Goal: Task Accomplishment & Management: Manage account settings

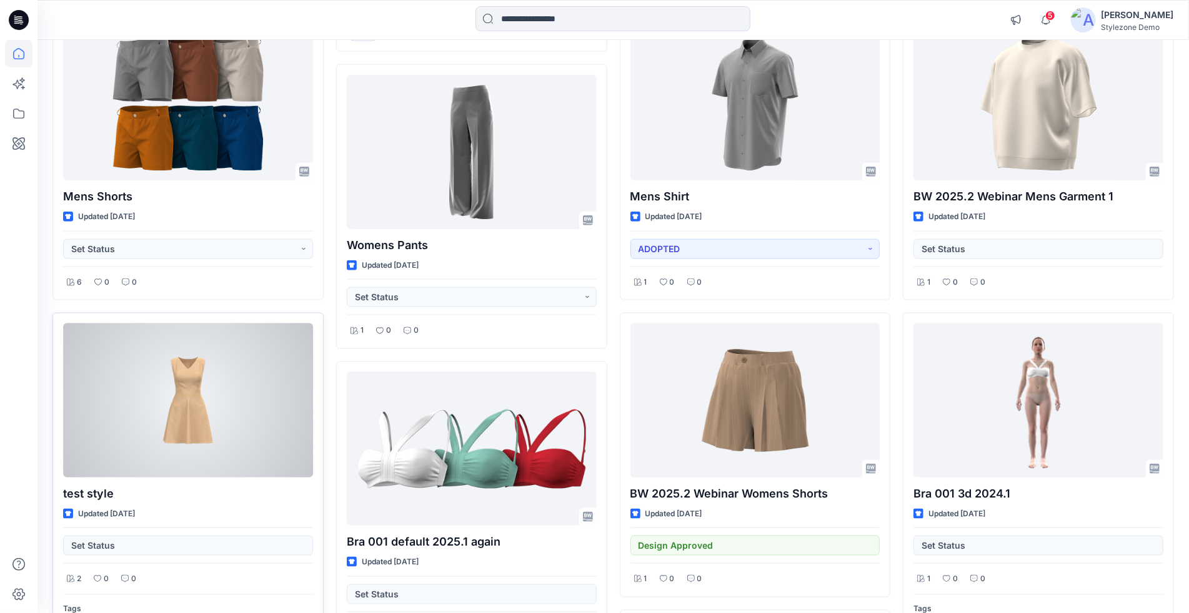
scroll to position [1115, 0]
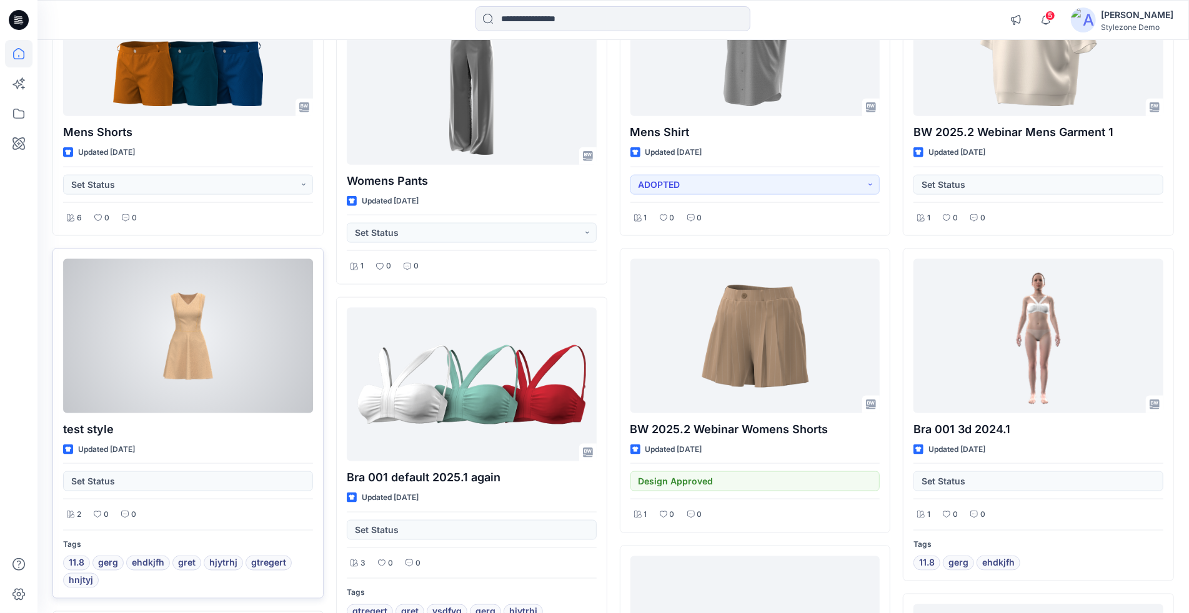
click at [157, 480] on div "Set Status" at bounding box center [188, 478] width 250 height 28
click at [169, 478] on div "Set Status" at bounding box center [188, 478] width 250 height 28
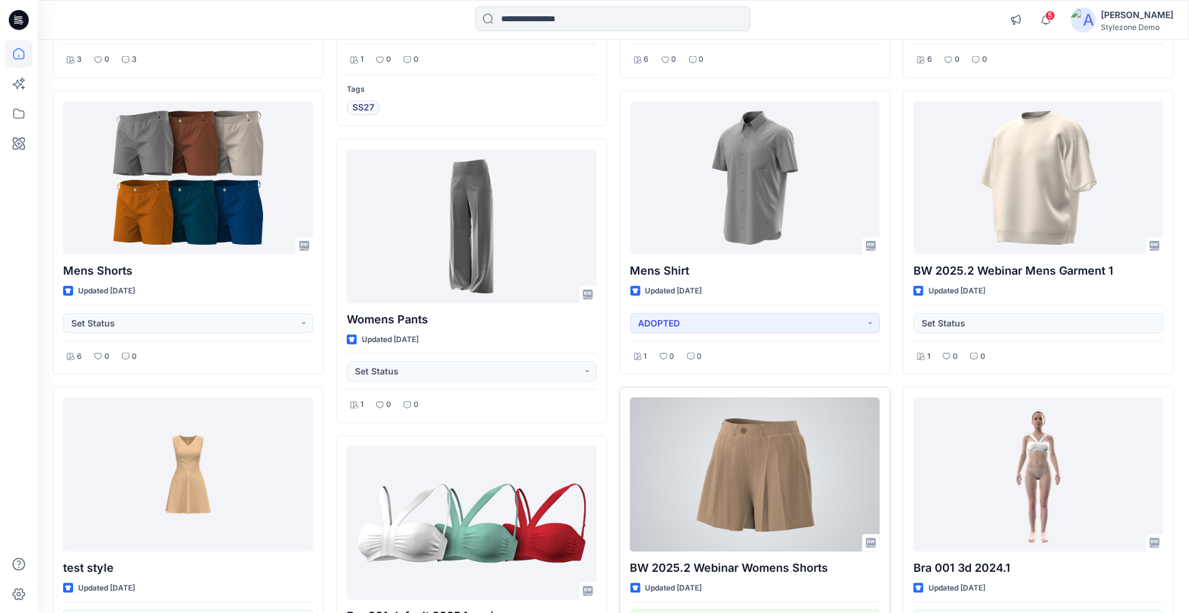
scroll to position [966, 0]
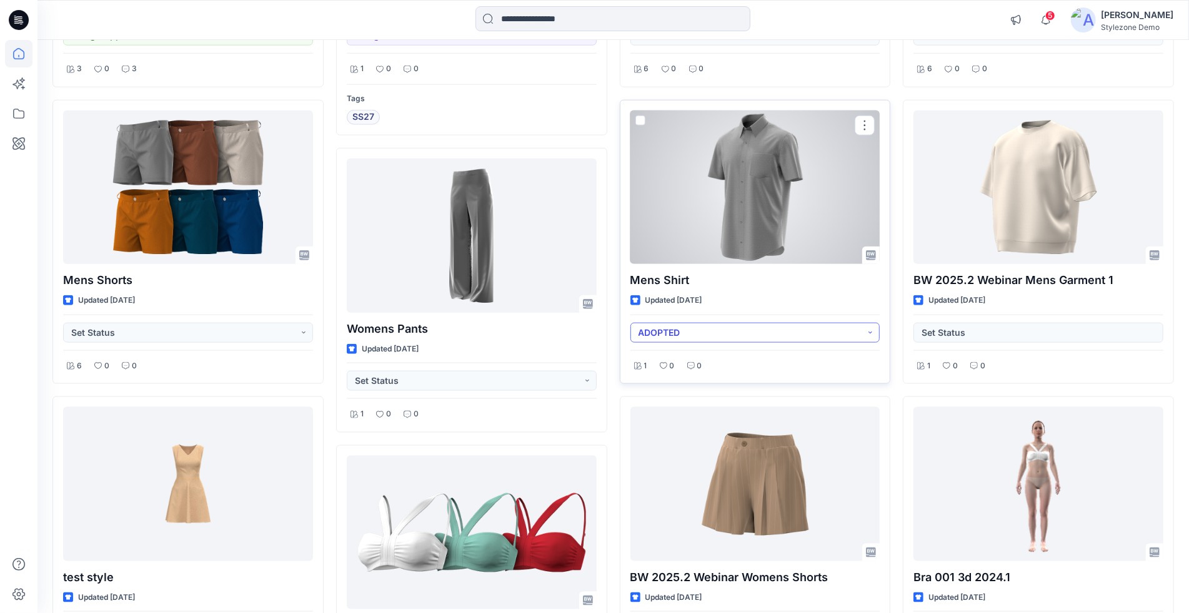
click at [760, 335] on button "ADOPTED" at bounding box center [755, 333] width 250 height 20
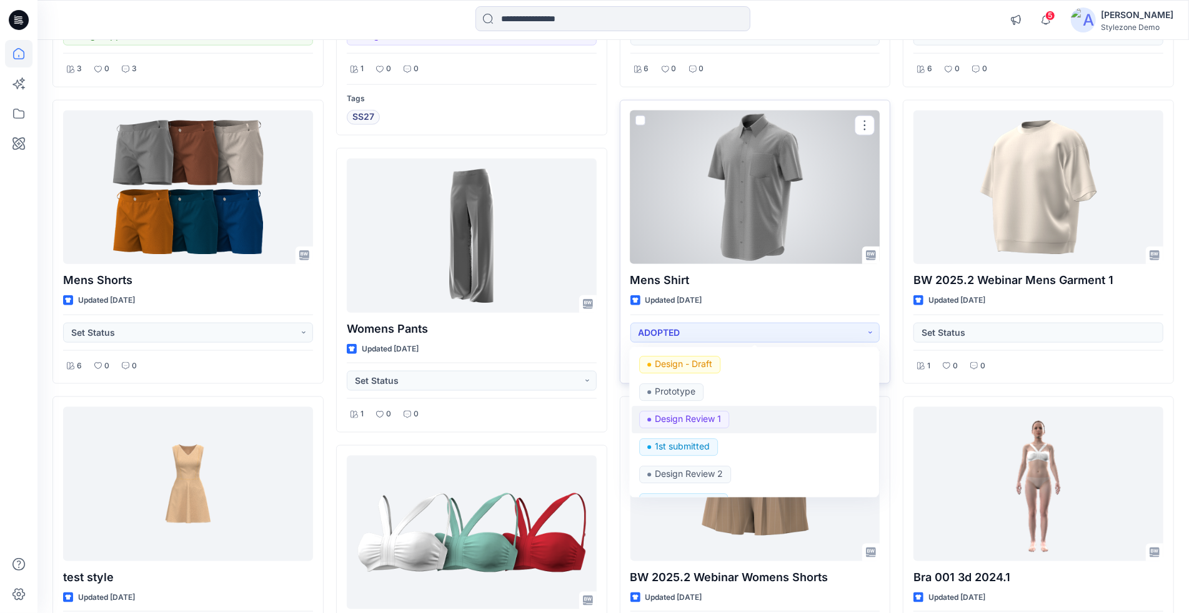
scroll to position [161, 0]
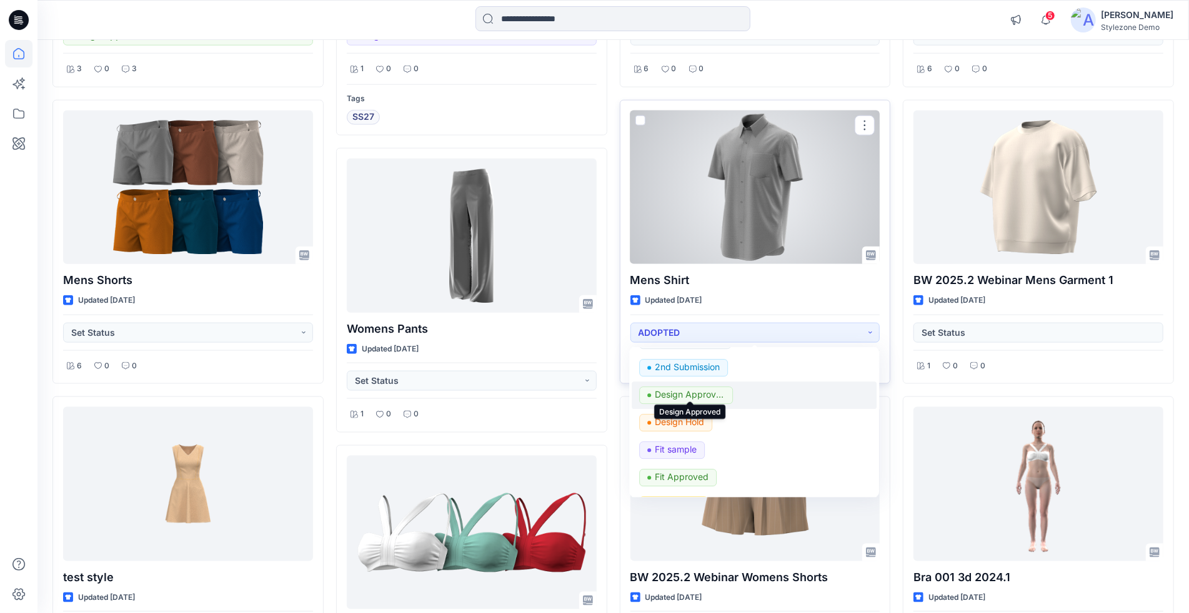
click at [704, 391] on p "Design Approved" at bounding box center [690, 395] width 70 height 16
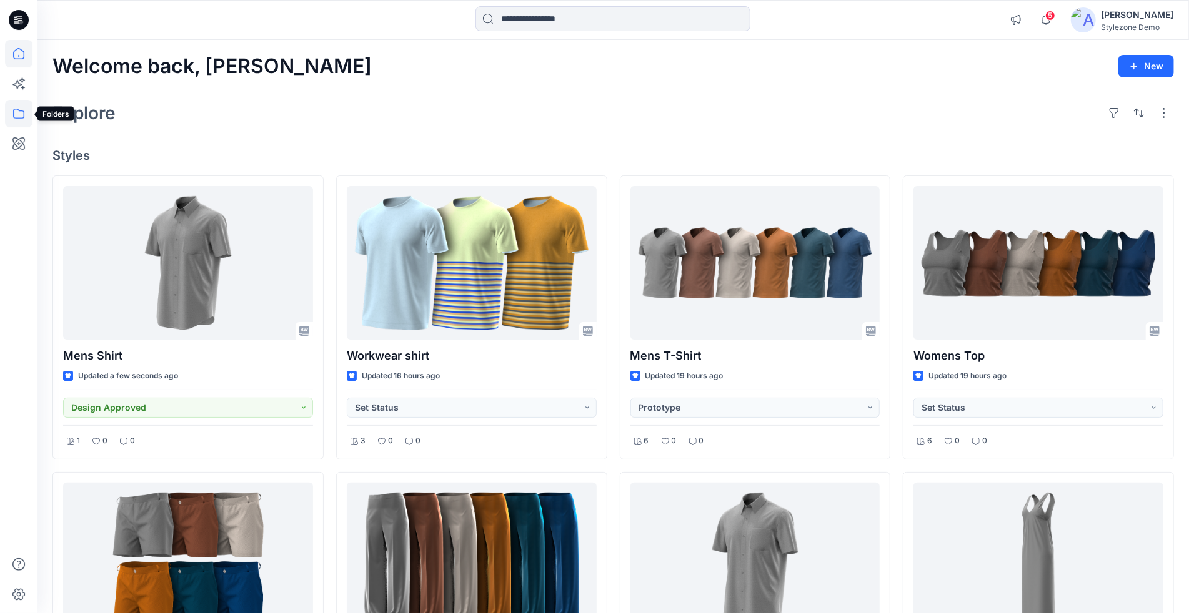
click at [24, 116] on icon at bounding box center [18, 114] width 11 height 10
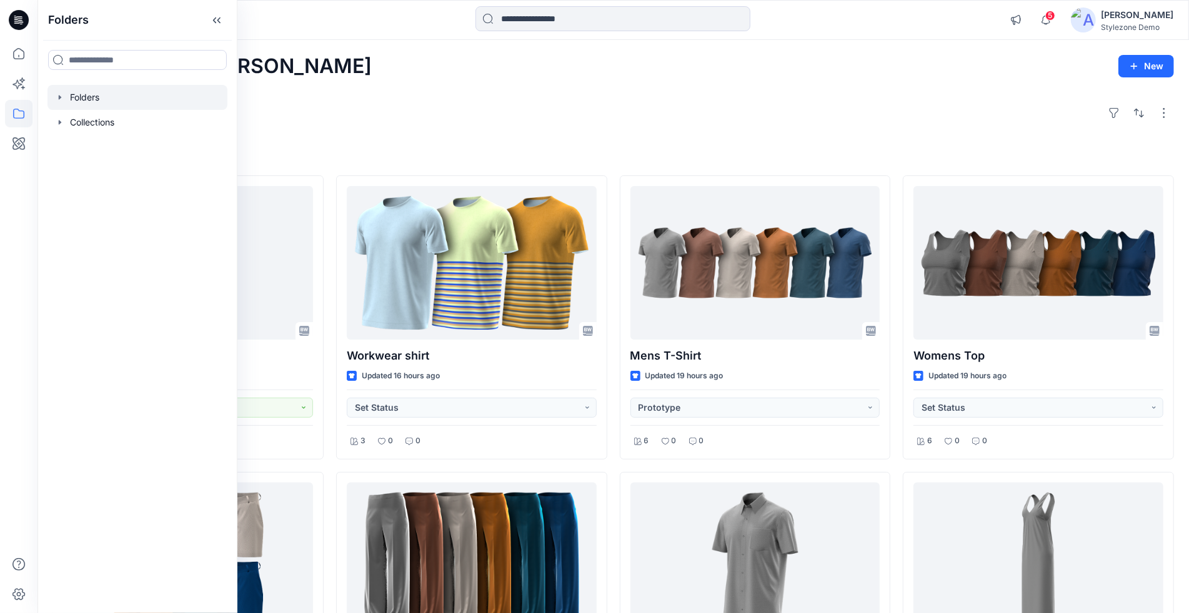
click at [58, 93] on icon "button" at bounding box center [60, 97] width 10 height 10
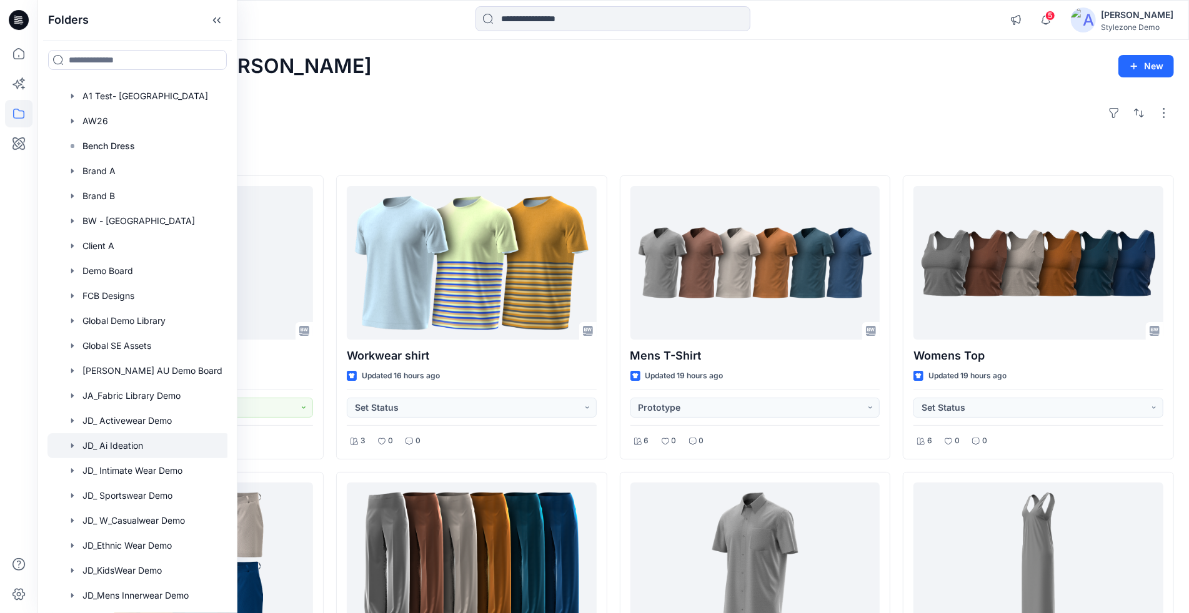
scroll to position [157, 0]
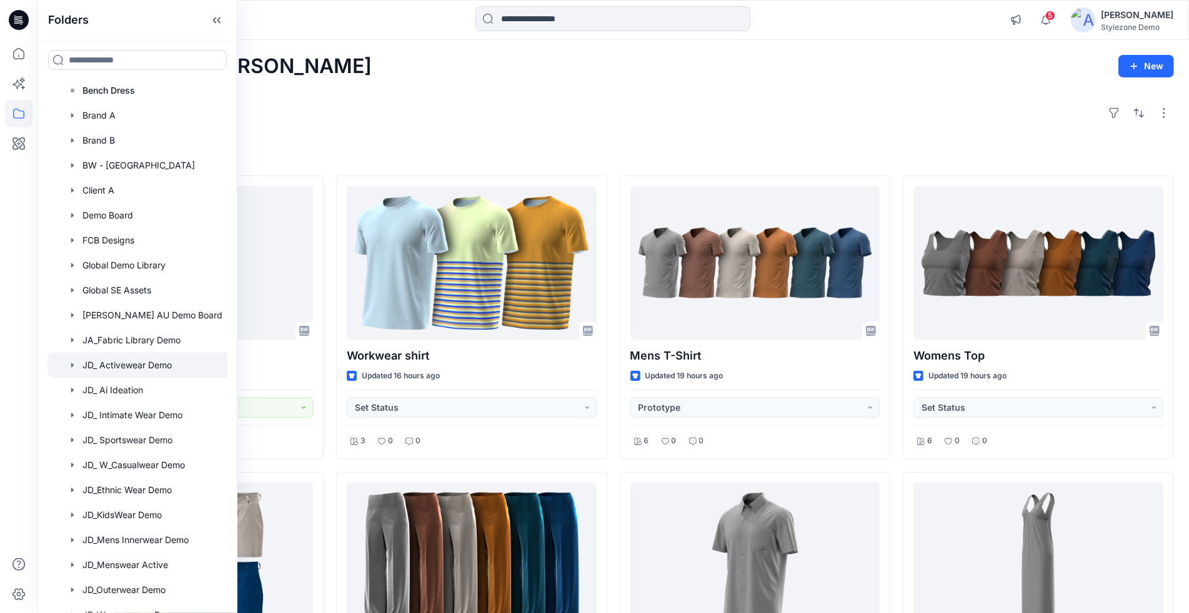
click at [141, 367] on div at bounding box center [138, 365] width 182 height 25
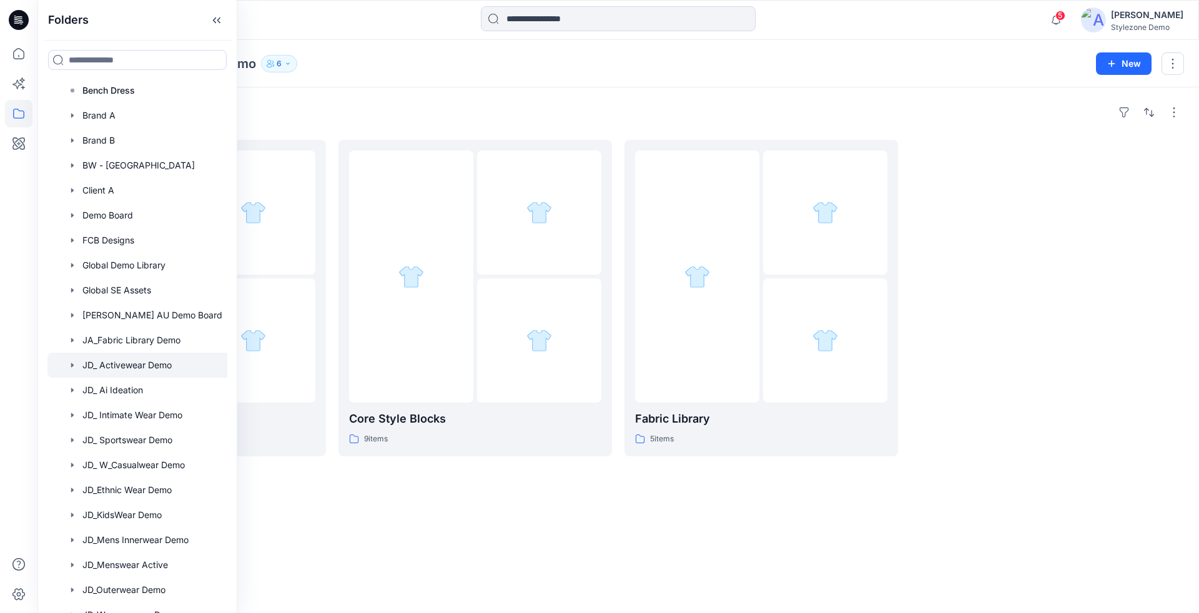
click at [397, 76] on div "Folders JD_ Activewear Demo 6 New" at bounding box center [618, 63] width 1162 height 47
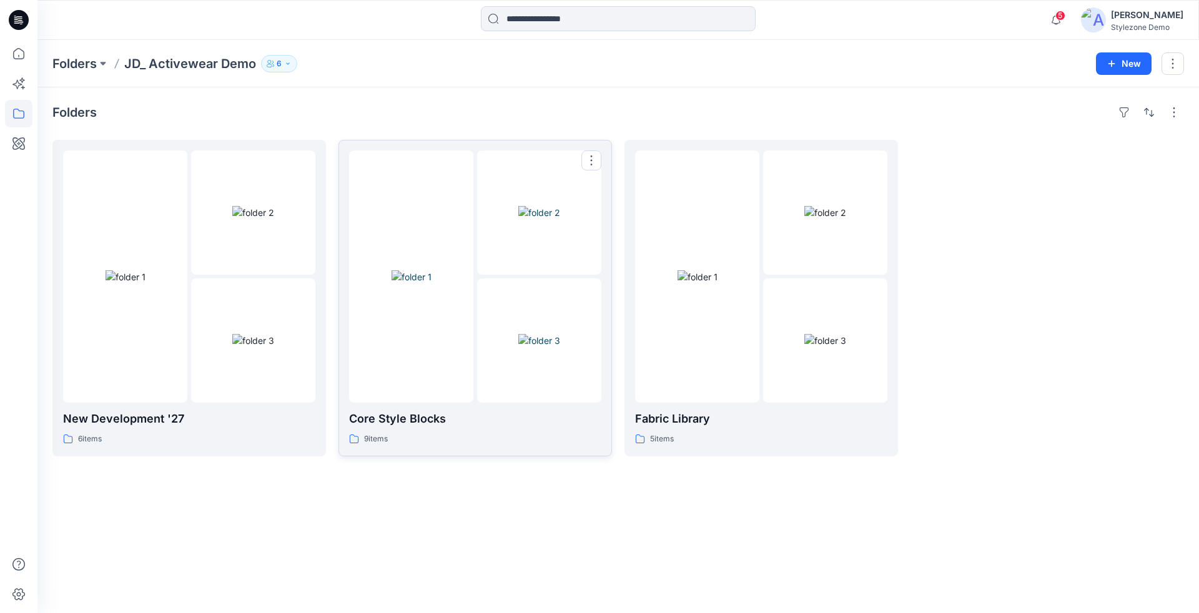
click at [474, 381] on div at bounding box center [475, 277] width 252 height 252
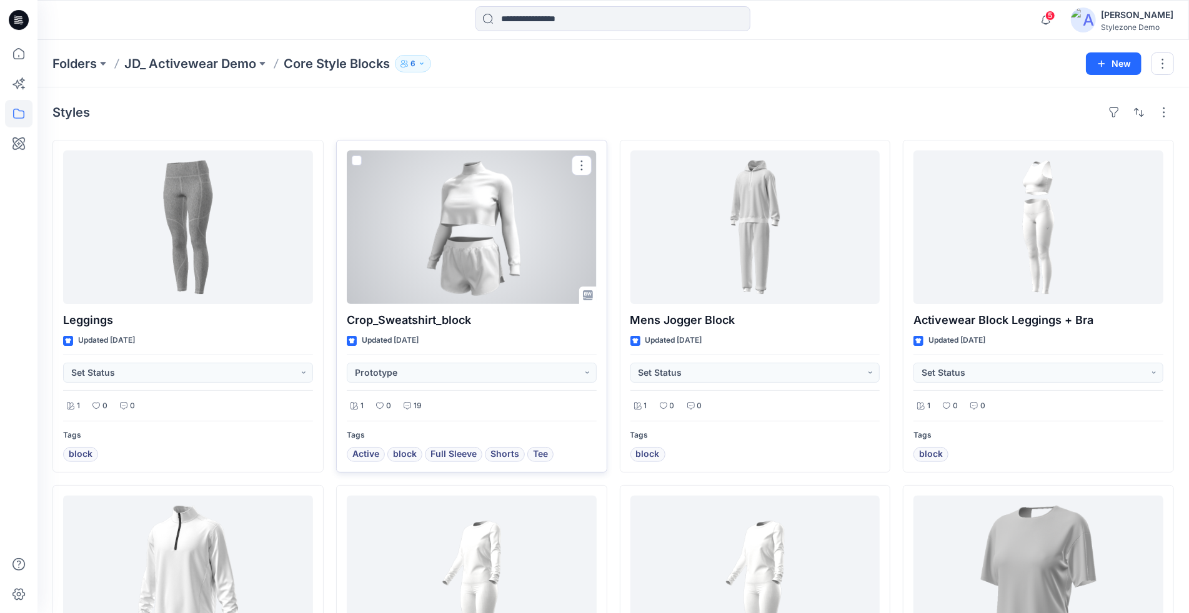
click at [410, 247] on div at bounding box center [472, 228] width 250 height 154
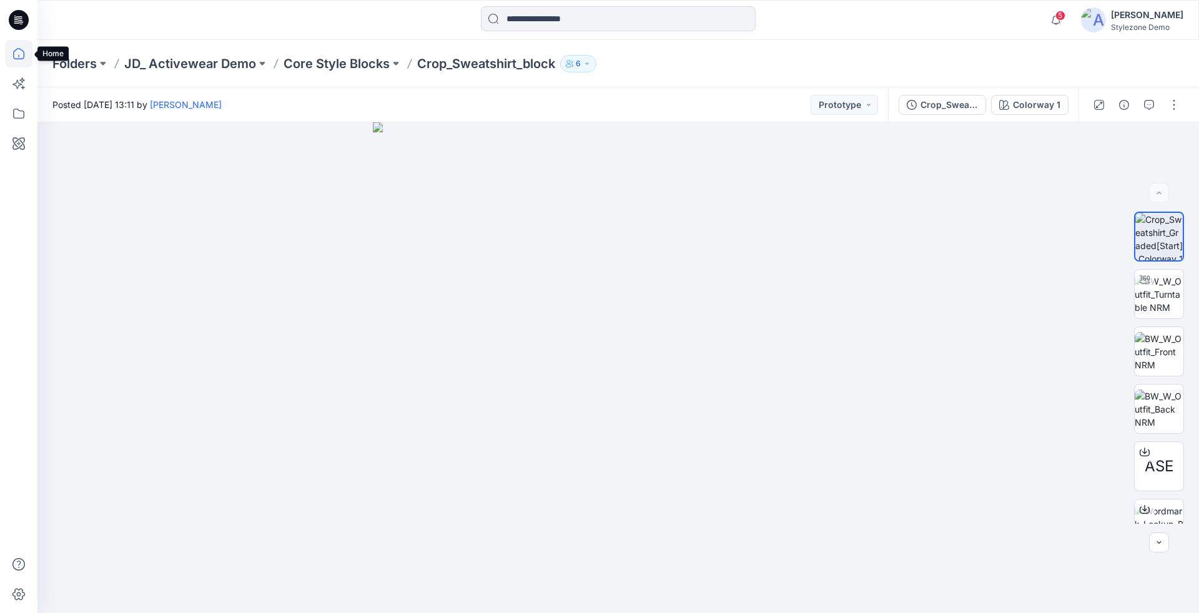
click at [17, 54] on icon at bounding box center [18, 53] width 27 height 27
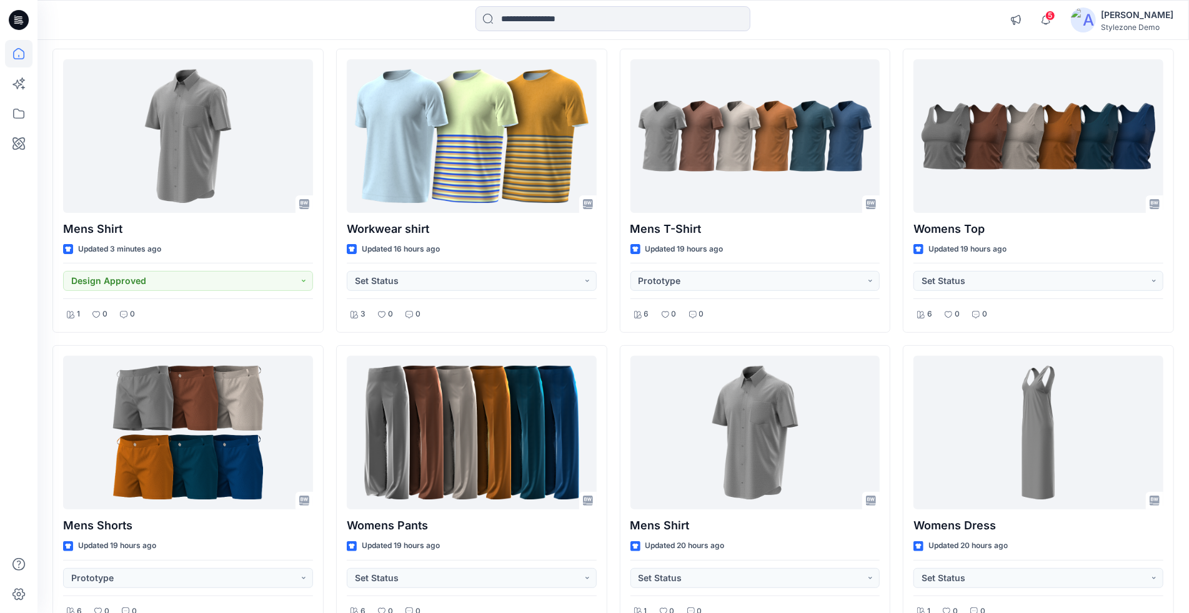
scroll to position [117, 0]
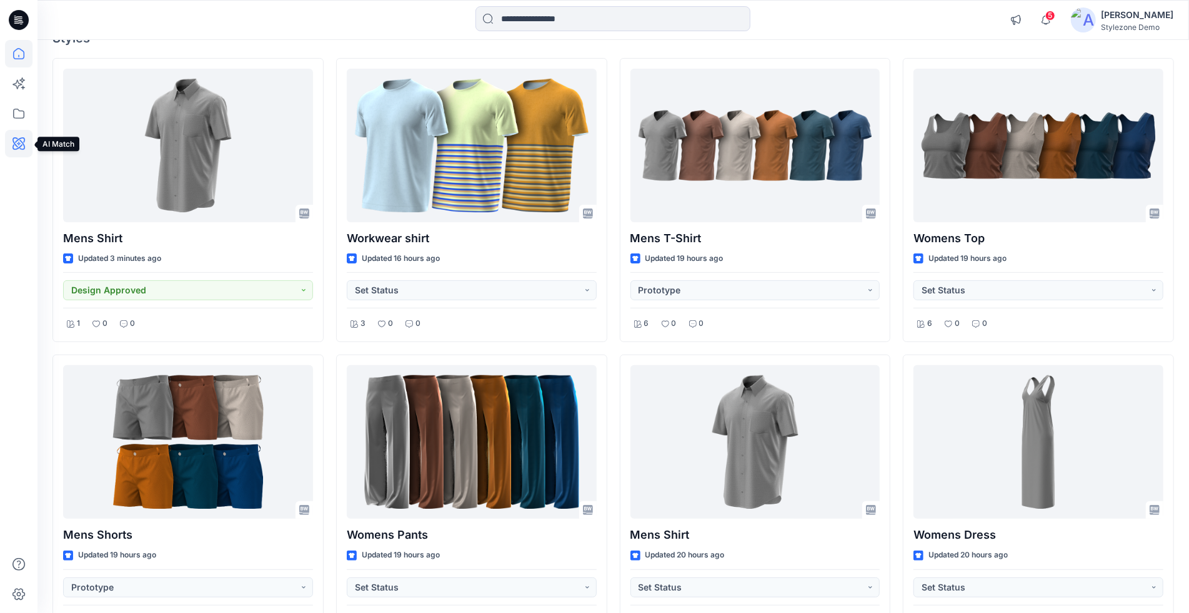
click at [16, 141] on icon at bounding box center [18, 143] width 12 height 12
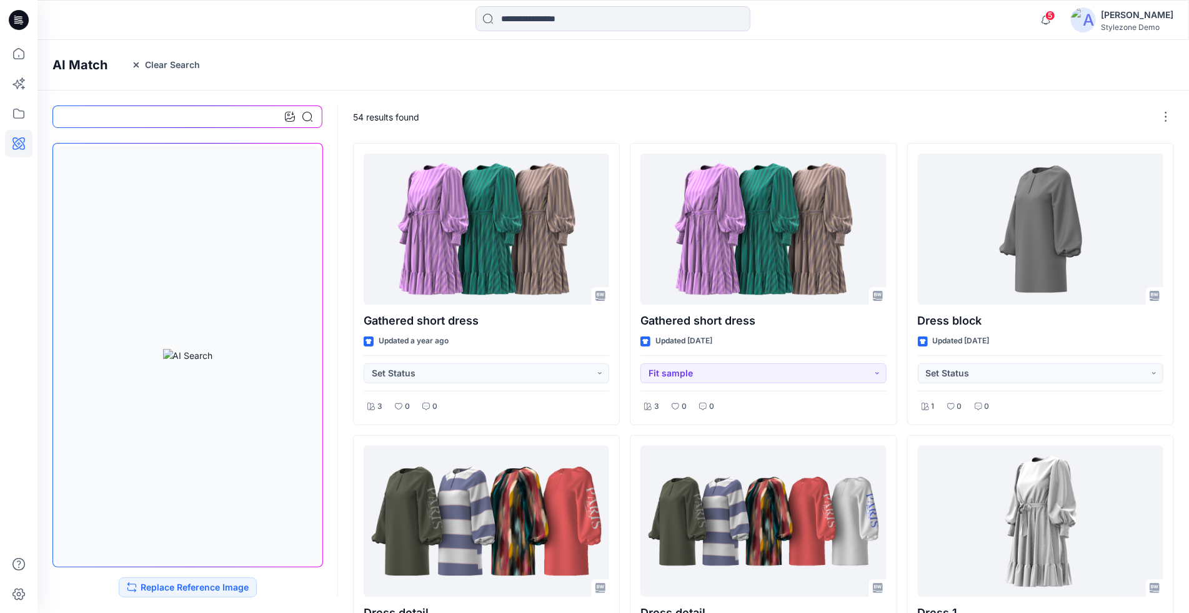
click at [352, 118] on div "54 results found" at bounding box center [764, 117] width 853 height 52
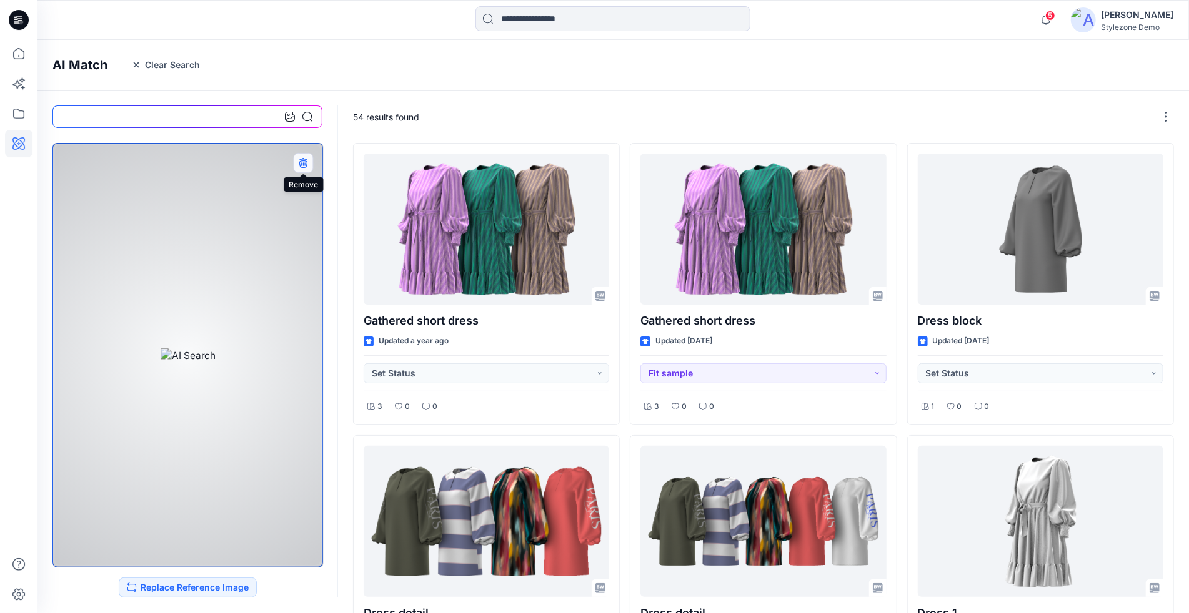
click at [305, 166] on icon "button" at bounding box center [303, 163] width 10 height 10
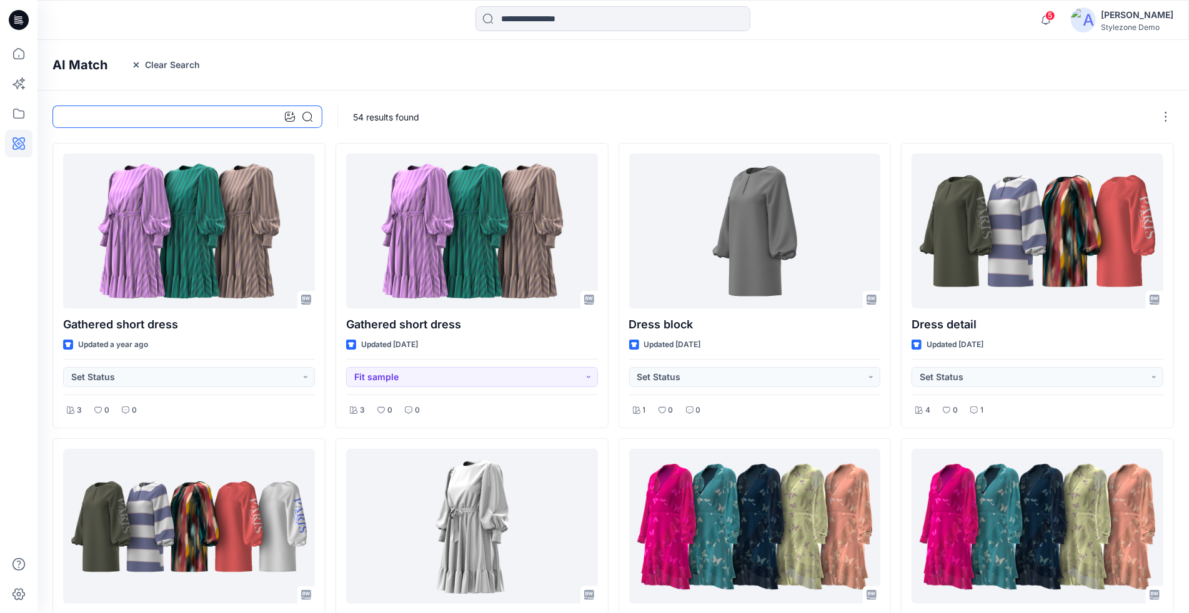
click at [211, 121] on input at bounding box center [187, 117] width 270 height 22
type input "******"
click at [307, 119] on icon at bounding box center [307, 117] width 10 height 10
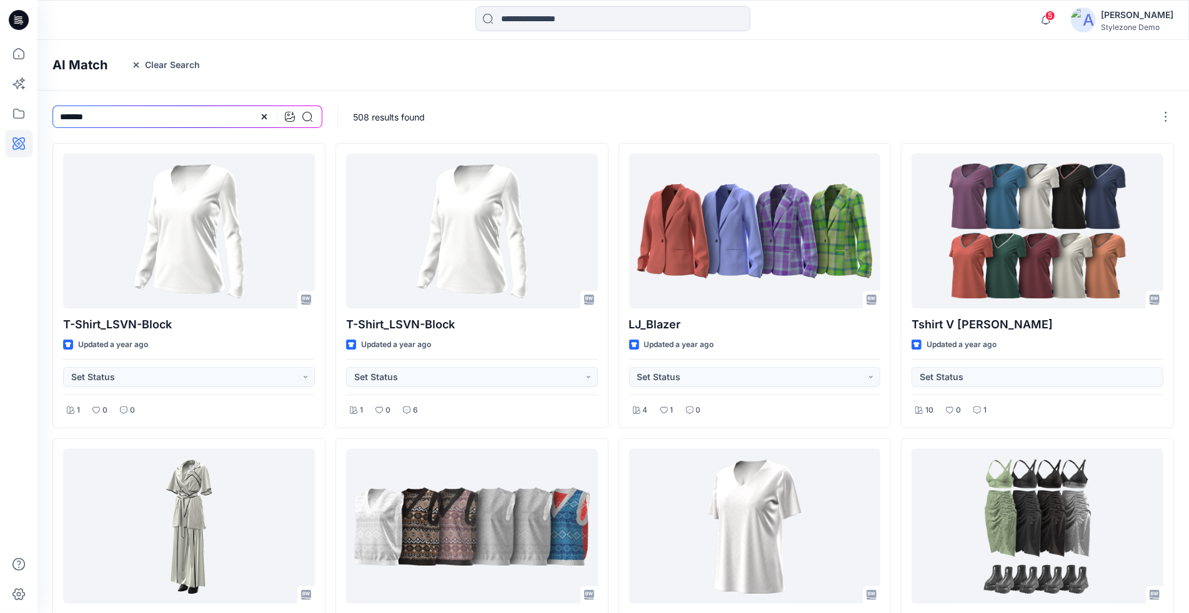
click at [568, 124] on div "508 results found" at bounding box center [764, 117] width 853 height 52
click at [269, 119] on icon at bounding box center [264, 117] width 10 height 10
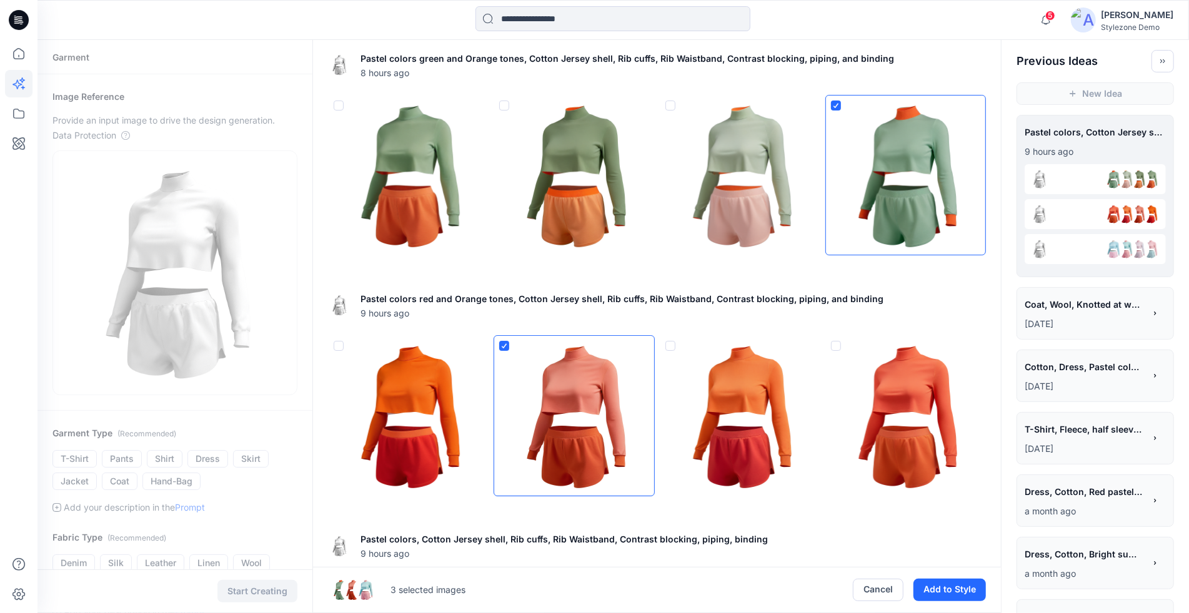
click at [838, 106] on icon at bounding box center [835, 105] width 7 height 5
click at [509, 349] on img at bounding box center [573, 415] width 159 height 159
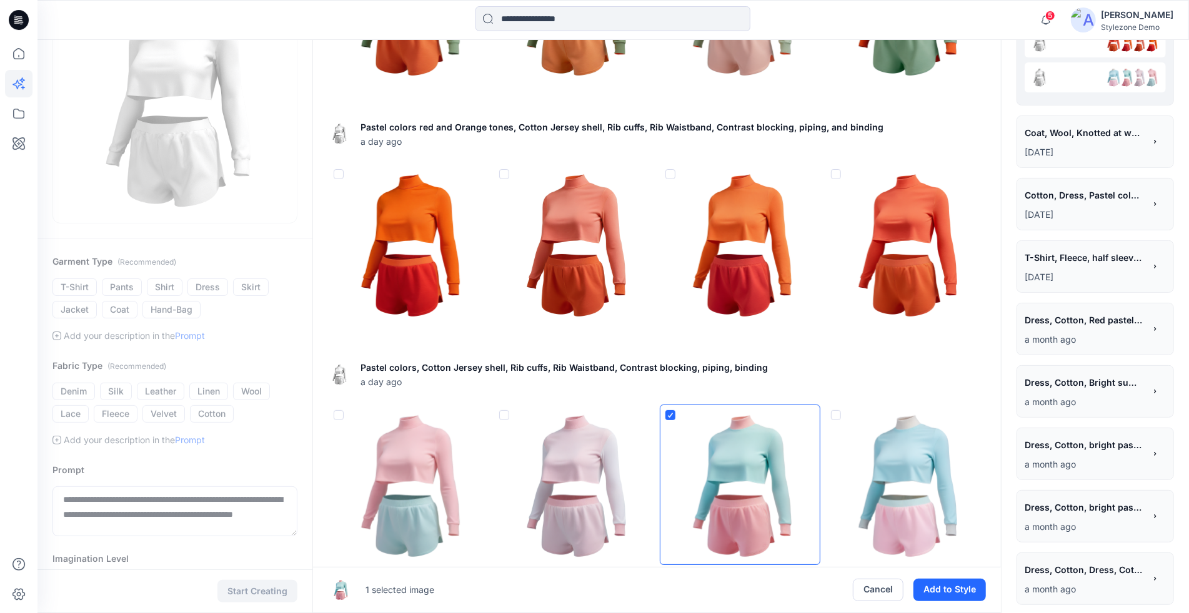
scroll to position [242, 0]
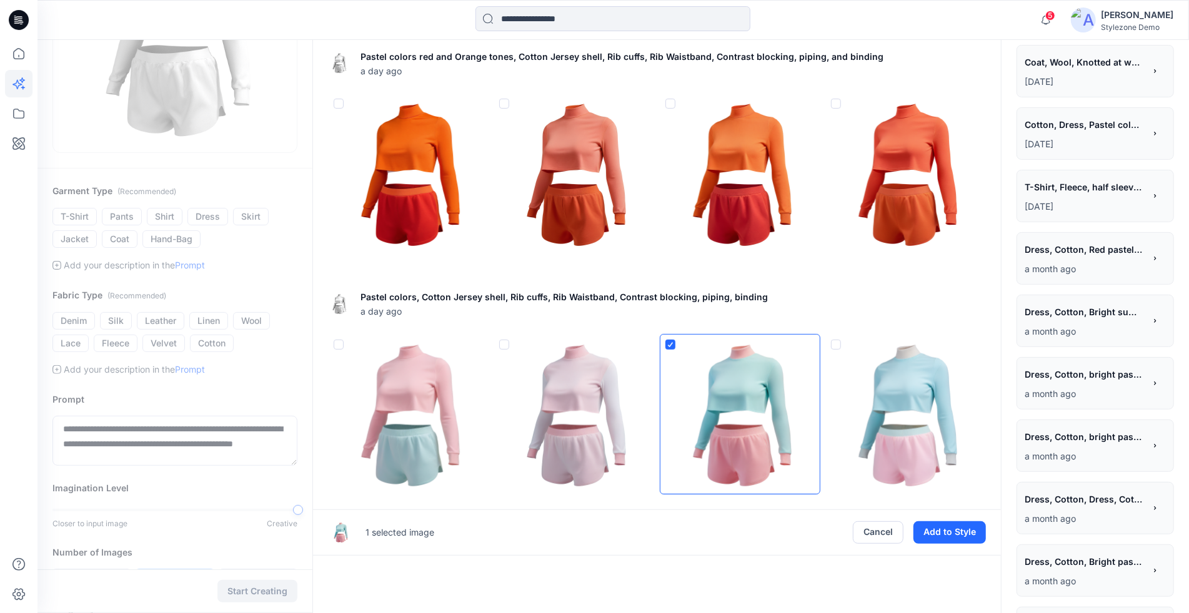
click at [698, 415] on img at bounding box center [739, 414] width 159 height 159
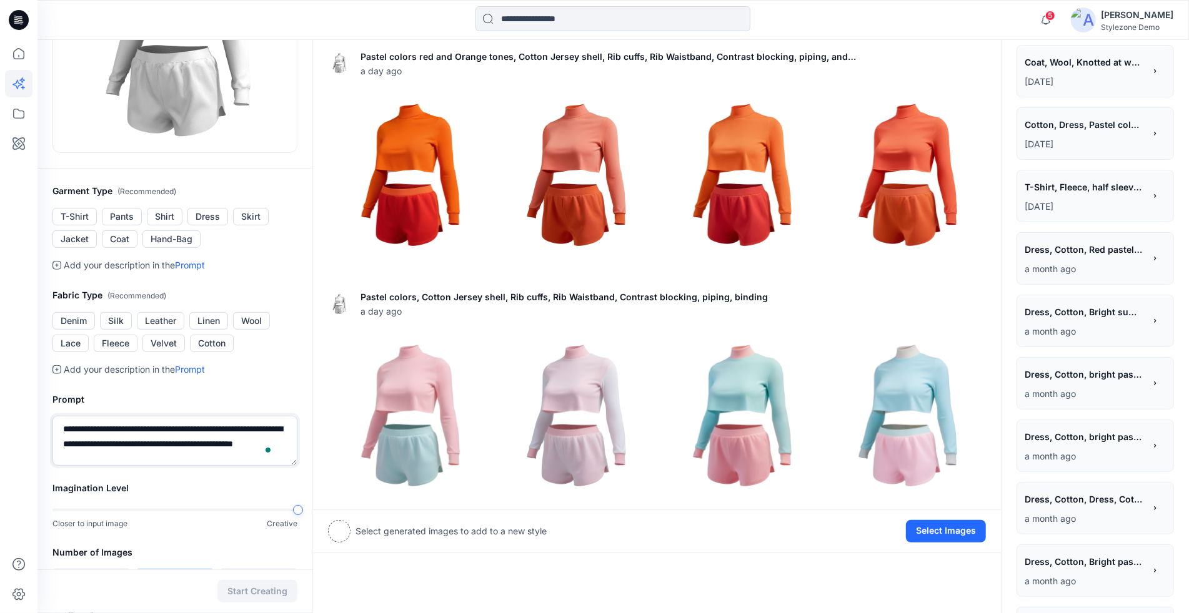
drag, startPoint x: 64, startPoint y: 428, endPoint x: 115, endPoint y: 428, distance: 51.2
click at [115, 428] on textarea "**********" at bounding box center [174, 441] width 245 height 50
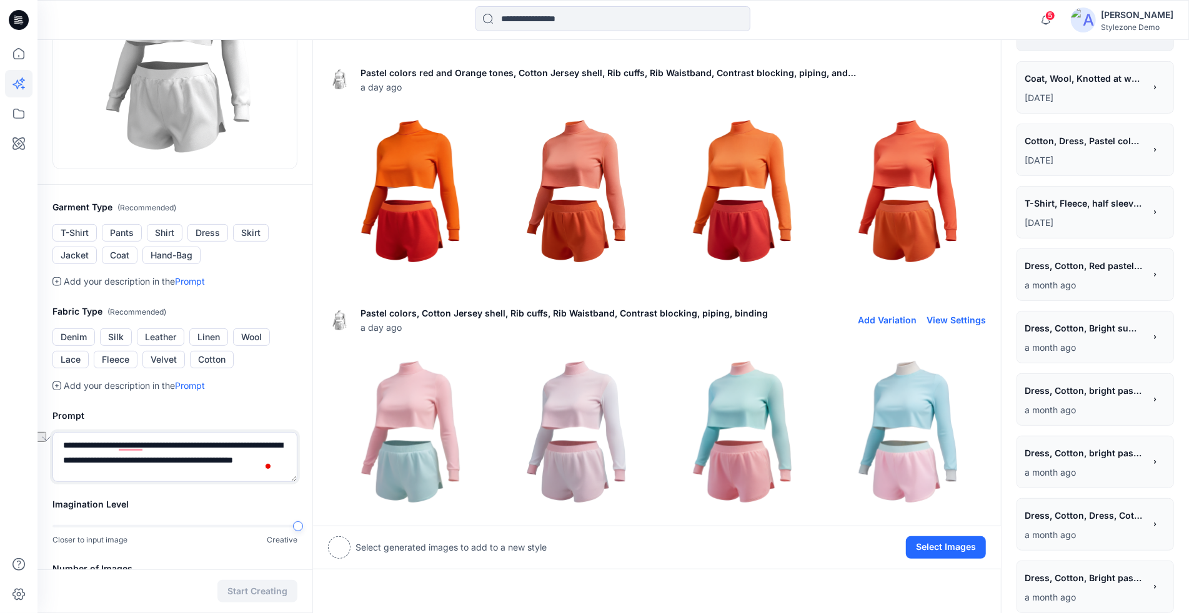
scroll to position [217, 0]
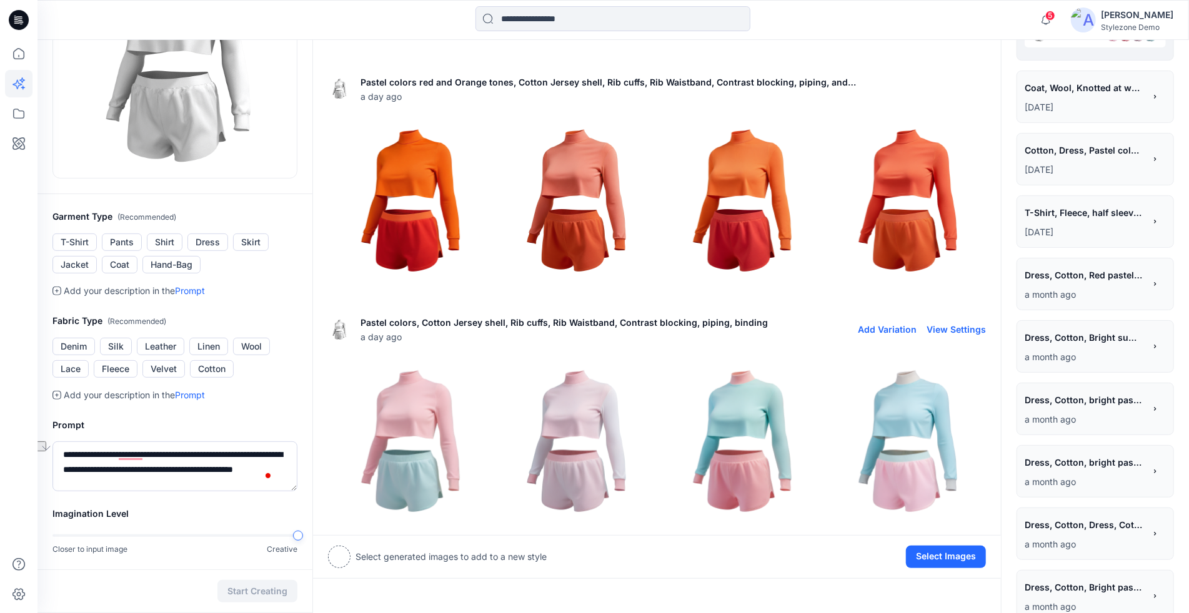
click at [417, 425] on img at bounding box center [408, 439] width 159 height 159
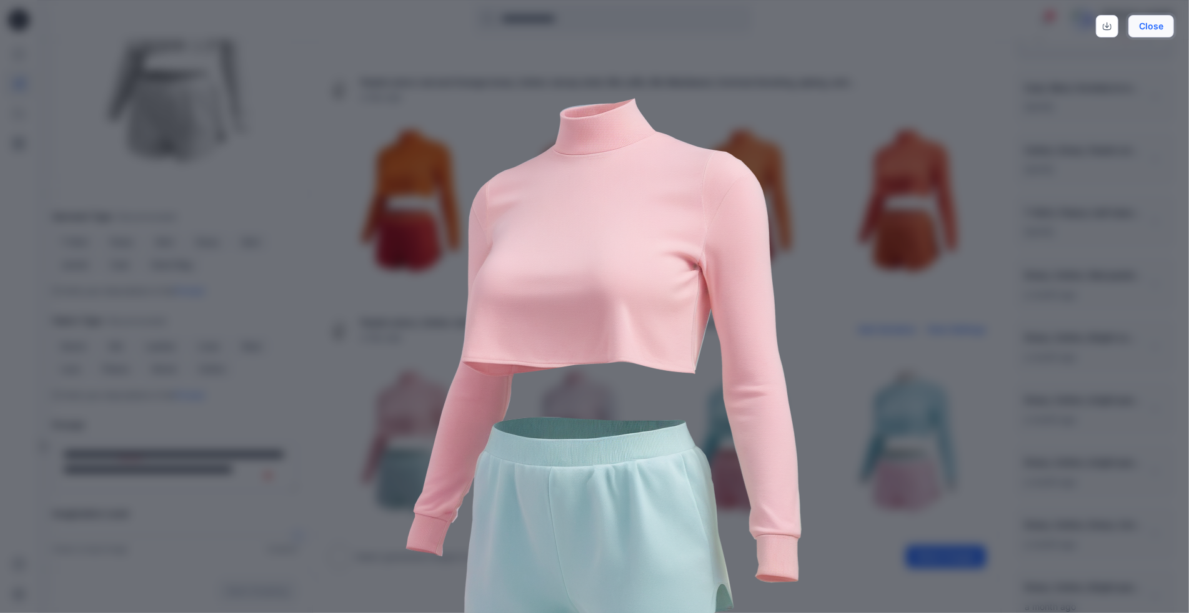
click at [1158, 33] on button "Close" at bounding box center [1151, 26] width 46 height 22
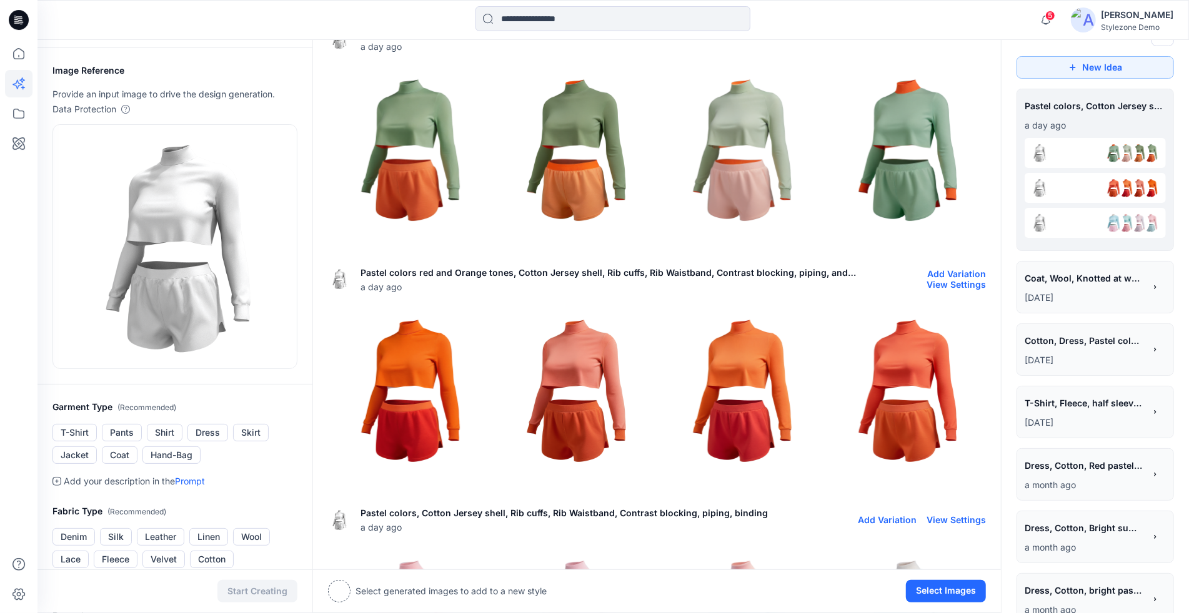
scroll to position [17, 0]
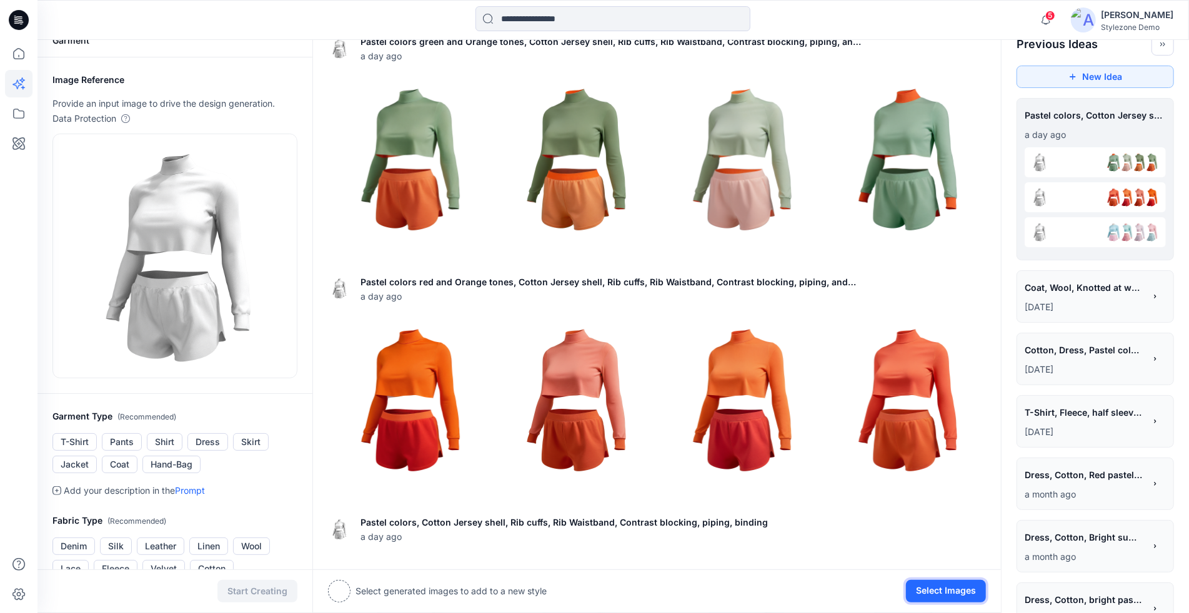
click at [951, 597] on button "Select Images" at bounding box center [946, 591] width 80 height 22
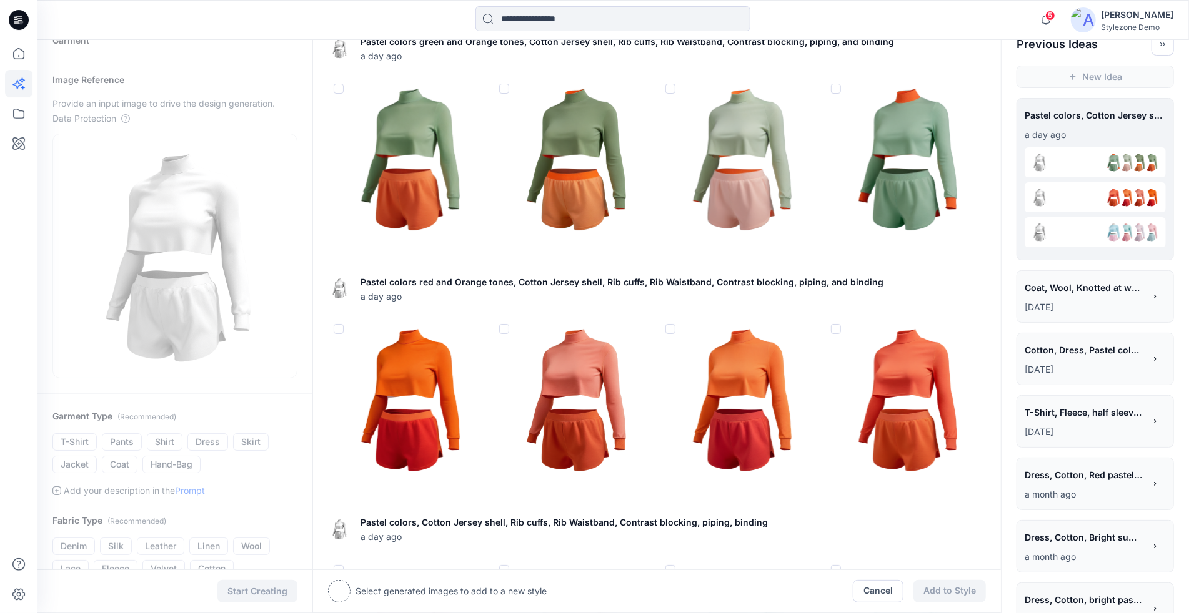
click at [875, 103] on img at bounding box center [905, 158] width 159 height 159
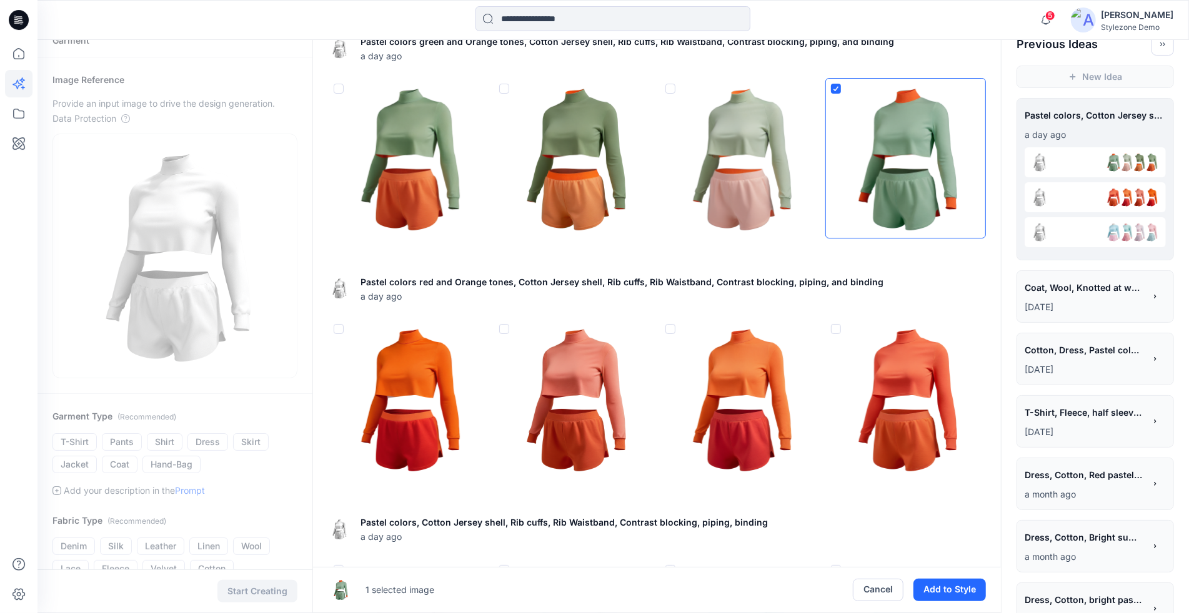
click at [567, 402] on img at bounding box center [573, 398] width 159 height 159
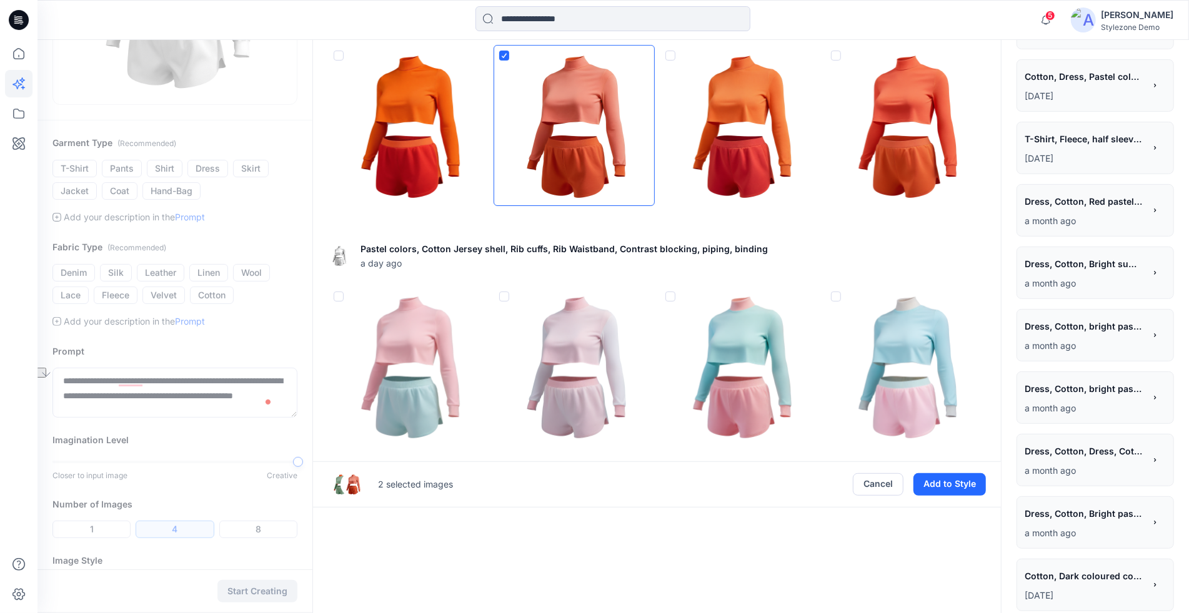
click at [578, 392] on img at bounding box center [573, 366] width 159 height 159
click at [961, 479] on button "Add to Style" at bounding box center [949, 485] width 72 height 22
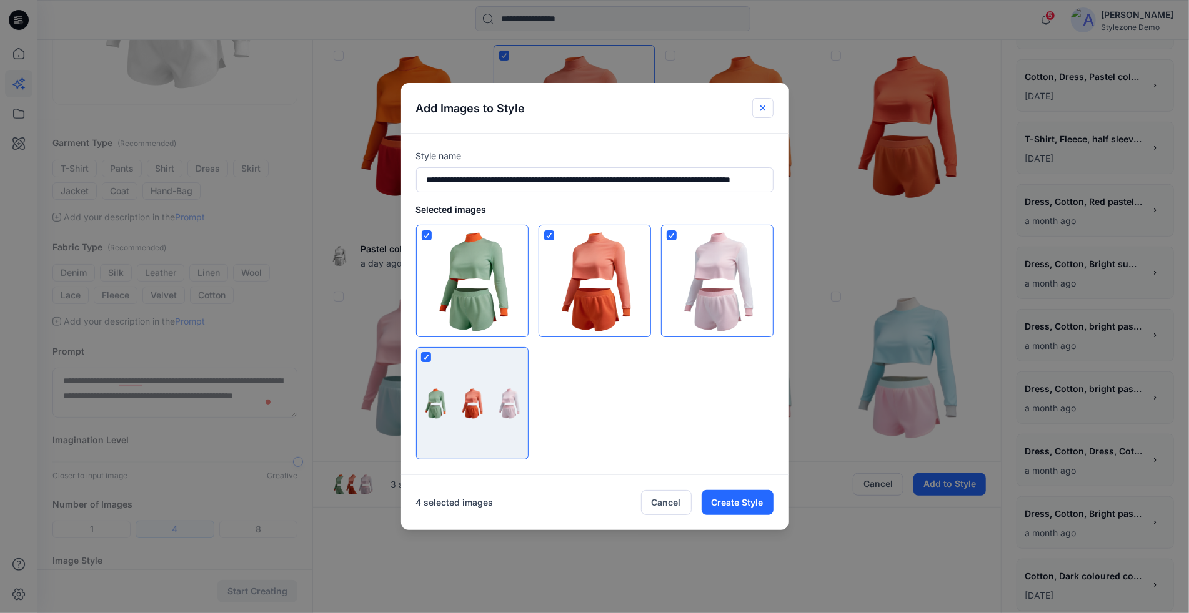
click at [768, 106] on icon "Close" at bounding box center [763, 108] width 10 height 10
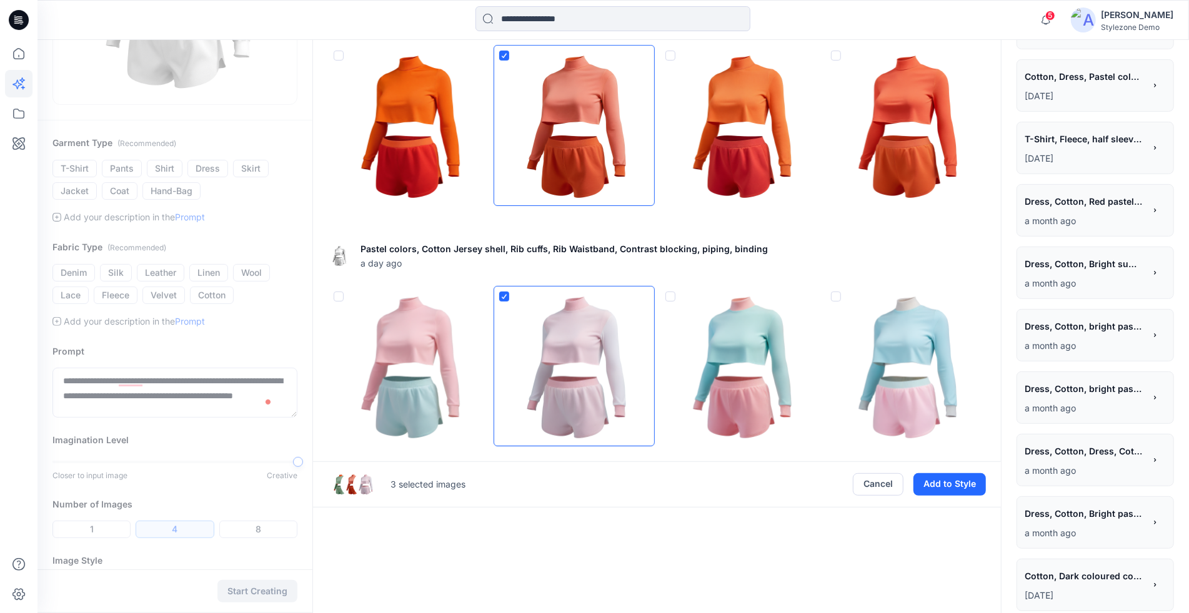
click at [617, 321] on img at bounding box center [573, 366] width 159 height 159
click at [589, 162] on img at bounding box center [573, 125] width 159 height 159
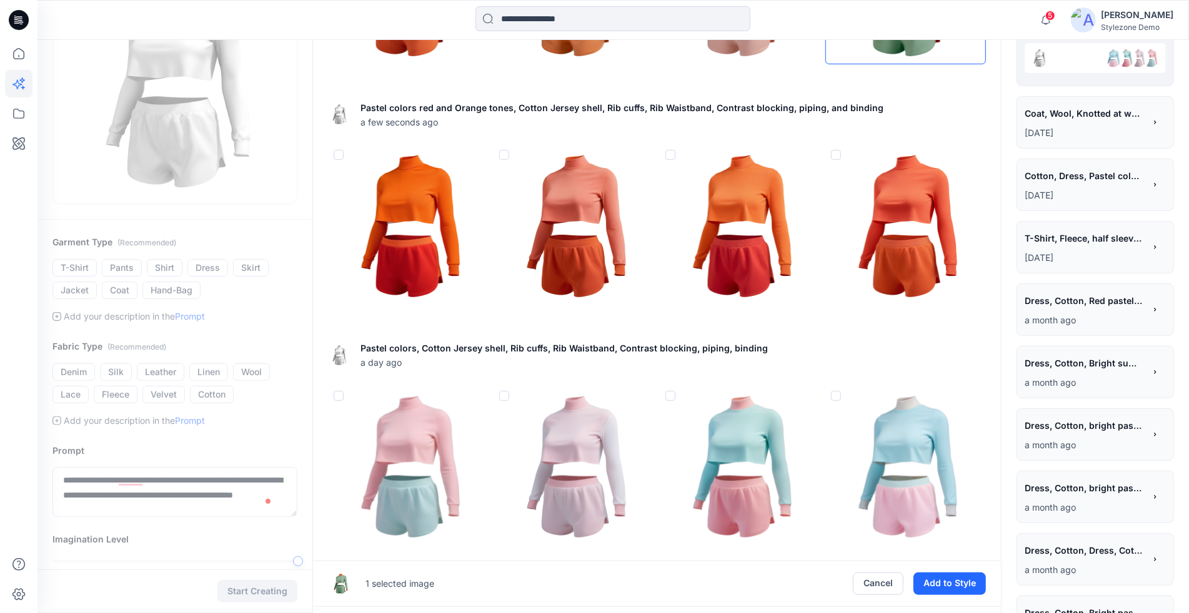
scroll to position [113, 0]
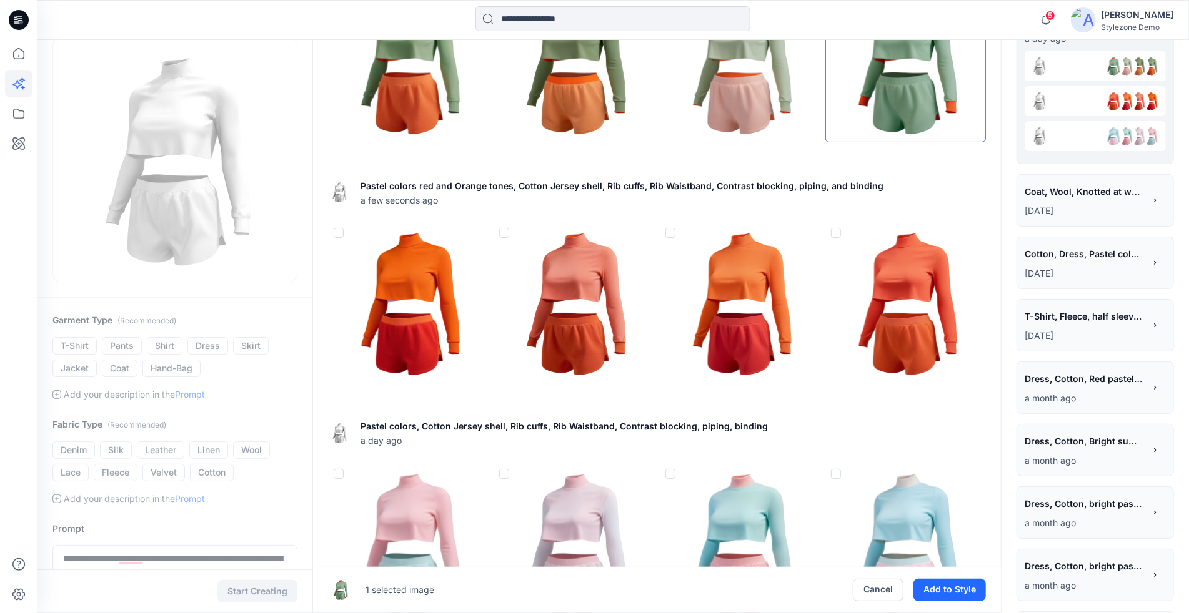
click at [868, 97] on img at bounding box center [905, 62] width 159 height 159
